Goal: Information Seeking & Learning: Learn about a topic

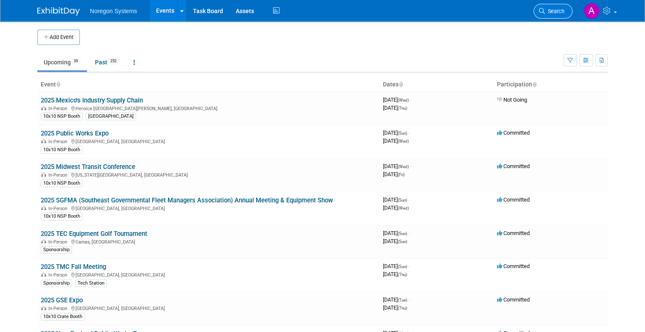
click at [561, 12] on span "Search" at bounding box center [554, 11] width 19 height 6
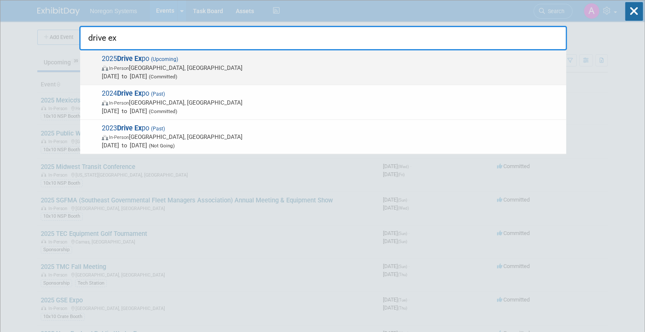
type input "drive ex"
click at [147, 56] on span "2025 Drive Ex po (Upcoming) In-Person Las Vegas, NV Sep 18, 2025 to Sep 20, 202…" at bounding box center [330, 68] width 462 height 26
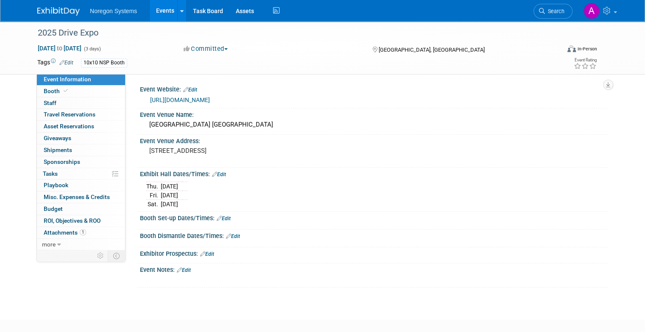
click at [187, 101] on link "[URL][DOMAIN_NAME]" at bounding box center [180, 100] width 60 height 7
click at [192, 100] on link "[URL][DOMAIN_NAME]" at bounding box center [180, 100] width 60 height 7
click at [564, 9] on span "Search" at bounding box center [554, 11] width 19 height 6
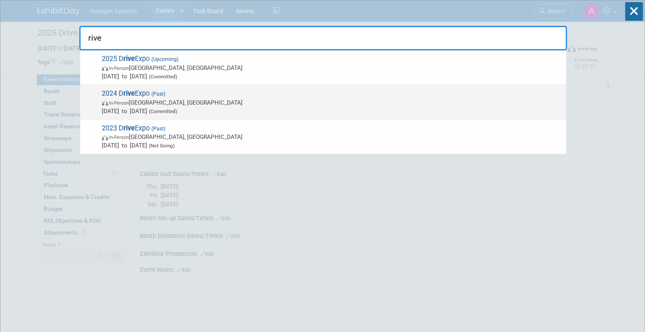
type input "rive"
click at [153, 93] on span "(Past)" at bounding box center [158, 94] width 16 height 6
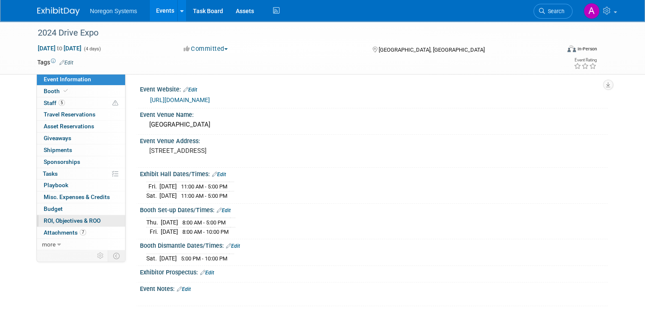
click at [60, 219] on span "ROI, Objectives & ROO 0" at bounding box center [72, 220] width 57 height 7
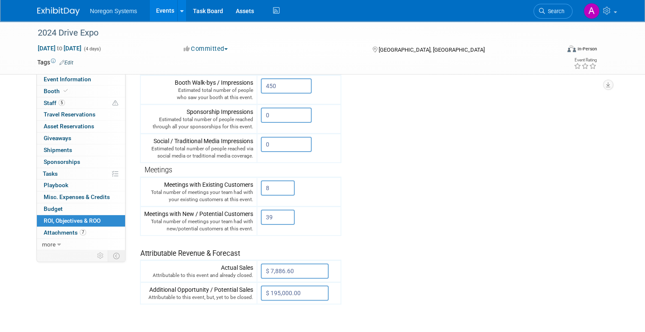
scroll to position [170, 0]
